Goal: Information Seeking & Learning: Learn about a topic

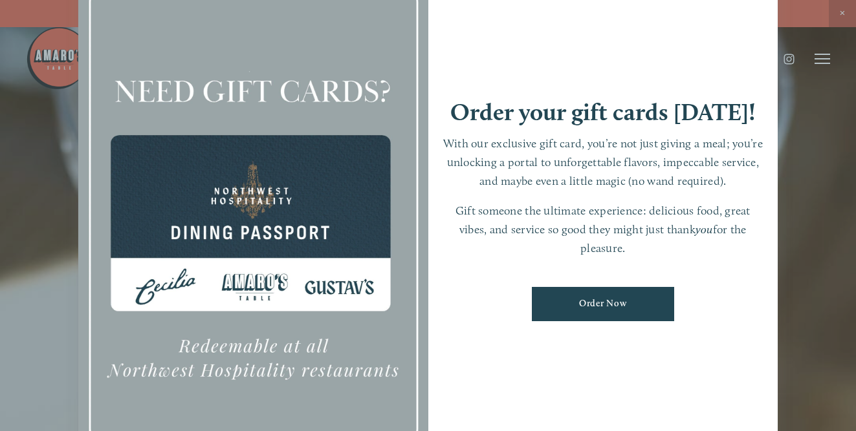
scroll to position [27, 0]
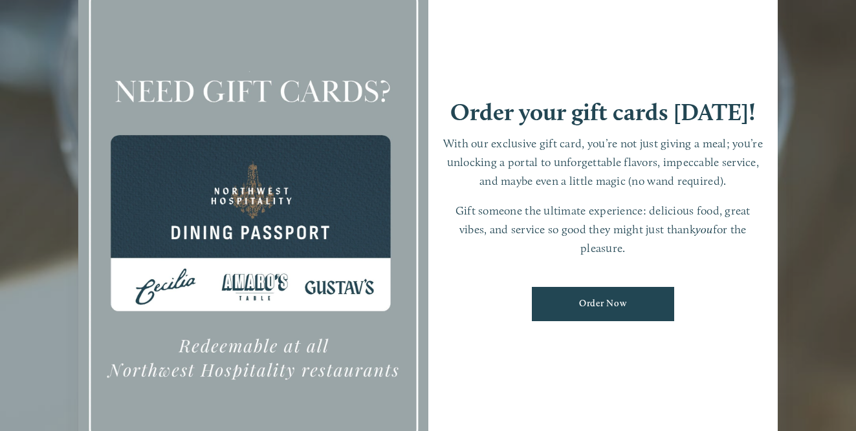
click at [814, 380] on div at bounding box center [428, 215] width 856 height 431
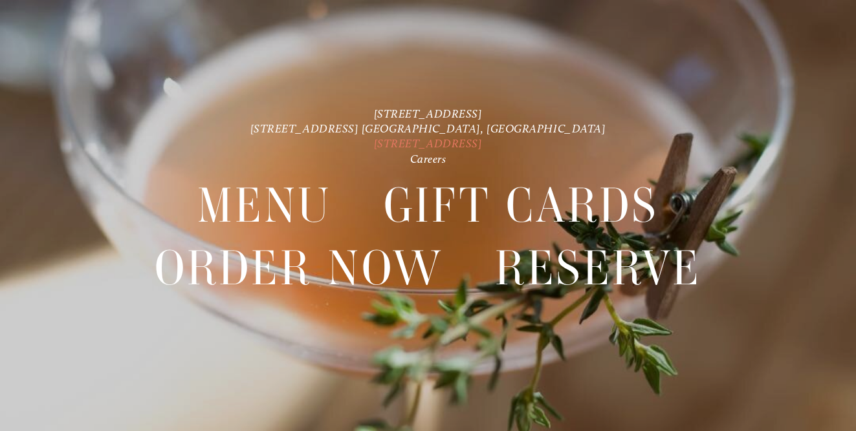
click at [455, 142] on link "[STREET_ADDRESS]" at bounding box center [428, 143] width 109 height 14
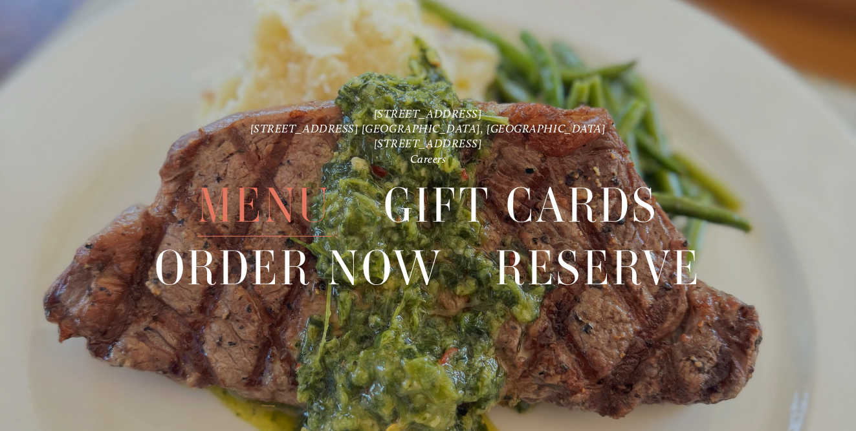
click at [301, 190] on span "Menu" at bounding box center [264, 206] width 135 height 62
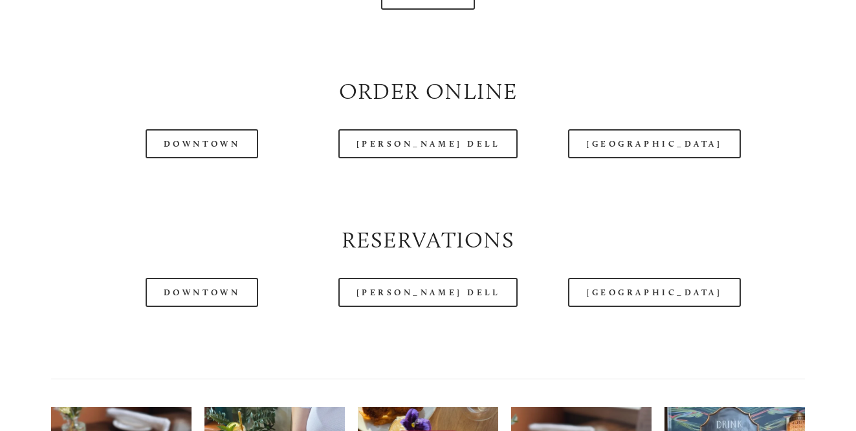
scroll to position [1519, 0]
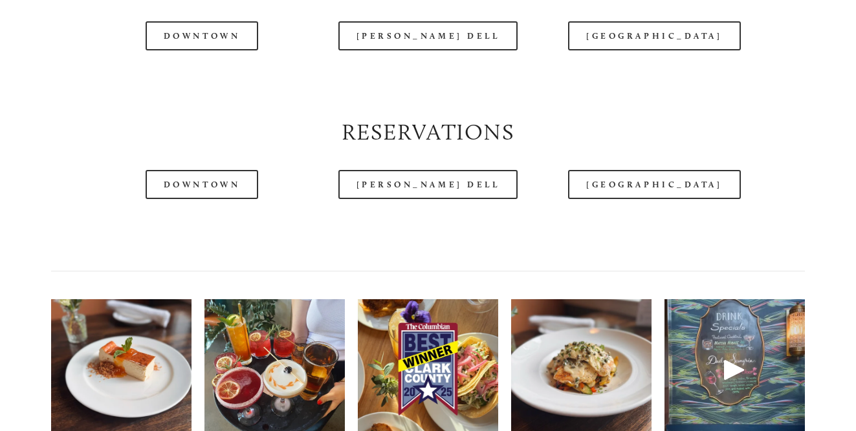
click at [631, 28] on div at bounding box center [394, 27] width 737 height 67
click at [617, 44] on div at bounding box center [394, 27] width 737 height 67
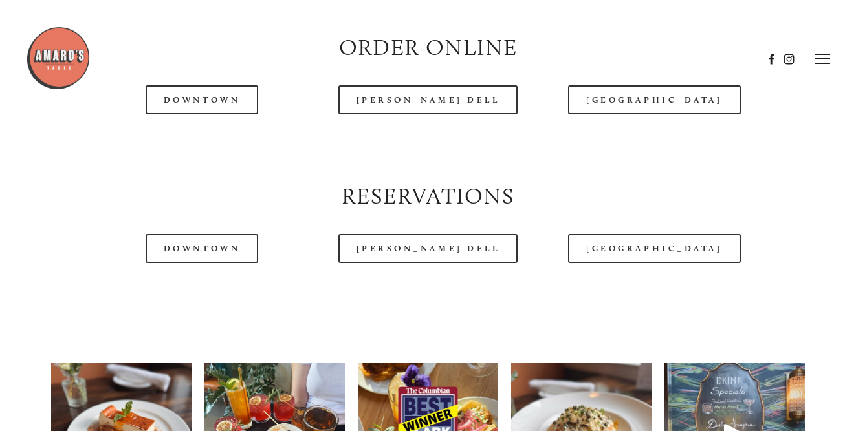
scroll to position [1364, 0]
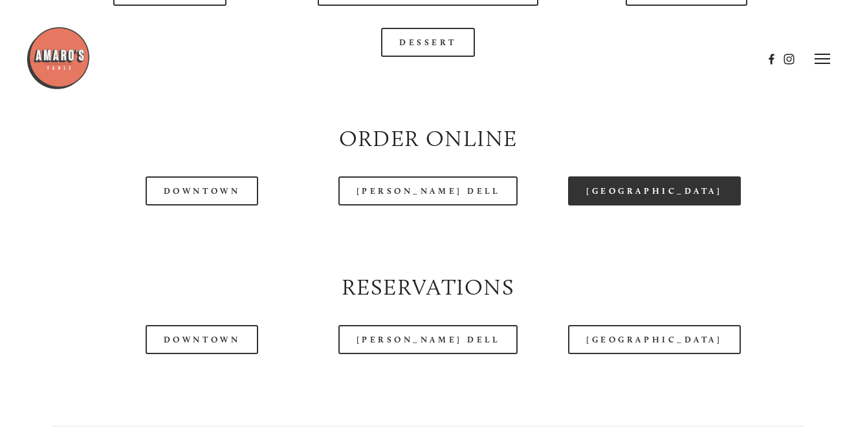
click at [641, 193] on link "[GEOGRAPHIC_DATA]" at bounding box center [654, 191] width 172 height 29
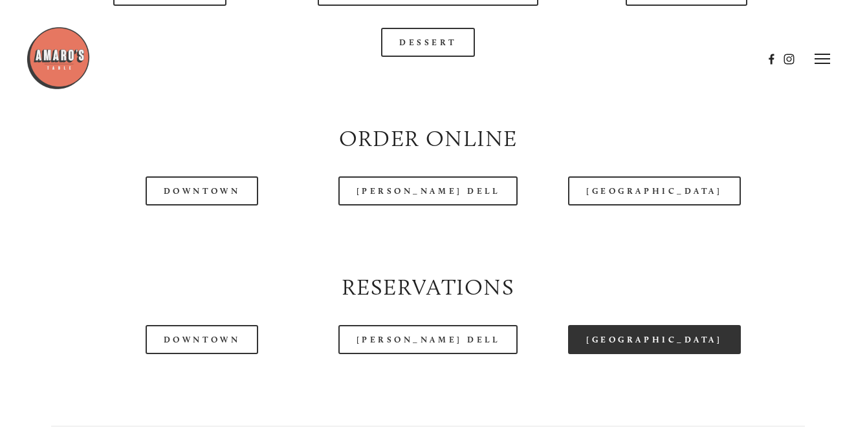
click at [656, 337] on link "[GEOGRAPHIC_DATA]" at bounding box center [654, 339] width 172 height 29
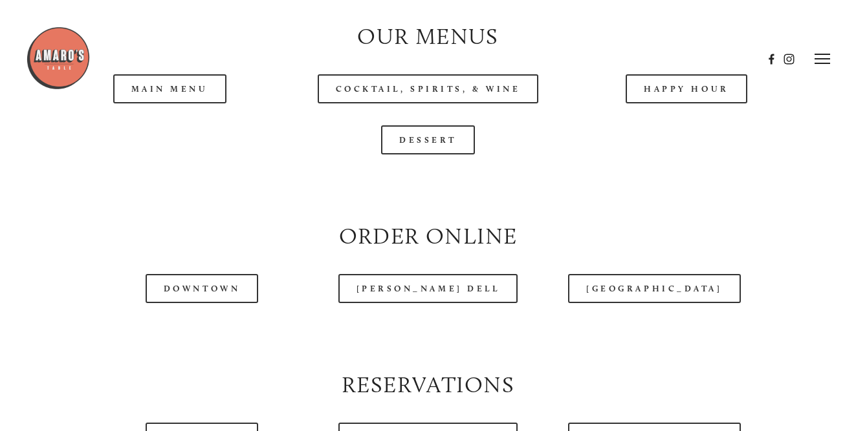
scroll to position [1228, 0]
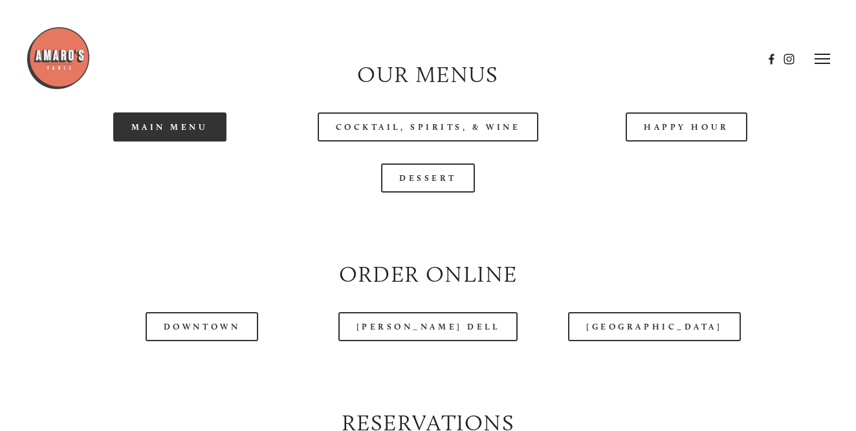
click at [164, 127] on link "Main Menu" at bounding box center [169, 127] width 113 height 29
